Goal: Find specific page/section: Find specific page/section

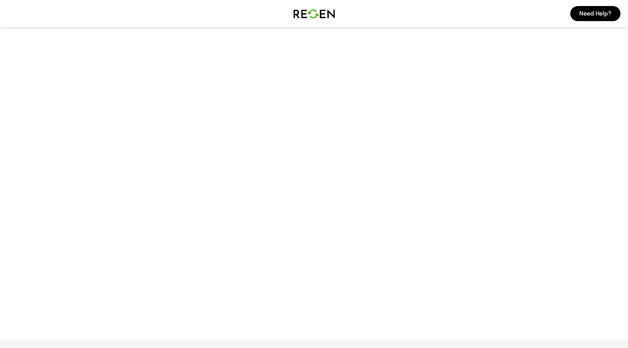
scroll to position [339, 0]
click at [258, 136] on main at bounding box center [314, 144] width 628 height 273
